Goal: Find specific page/section: Find specific page/section

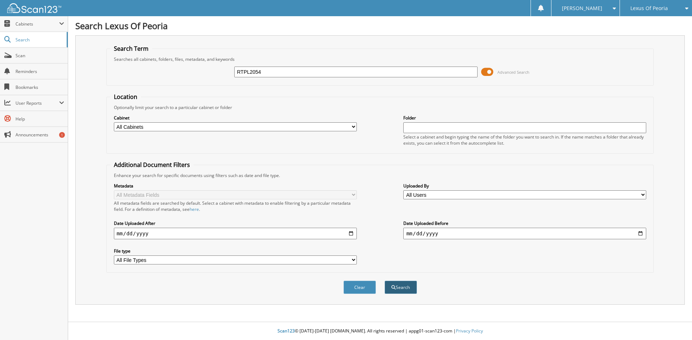
type input "RTPL2054"
click at [397, 287] on button "Search" at bounding box center [400, 287] width 32 height 13
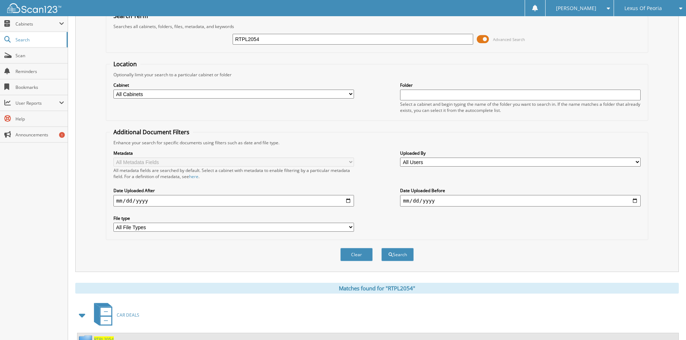
scroll to position [142, 0]
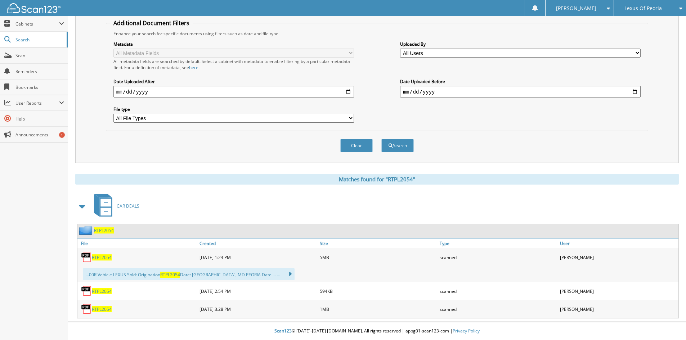
click at [104, 310] on span "RTPL2054" at bounding box center [102, 310] width 20 height 6
click at [642, 12] on div "Lexus Of Peoria" at bounding box center [650, 8] width 65 height 16
click at [642, 35] on link "Peoria Toyota" at bounding box center [650, 35] width 72 height 13
